Goal: Task Accomplishment & Management: Use online tool/utility

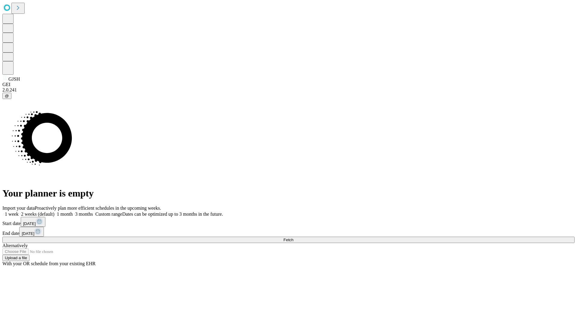
click at [293, 238] on span "Fetch" at bounding box center [288, 240] width 10 height 5
